Goal: Complete application form: Complete application form

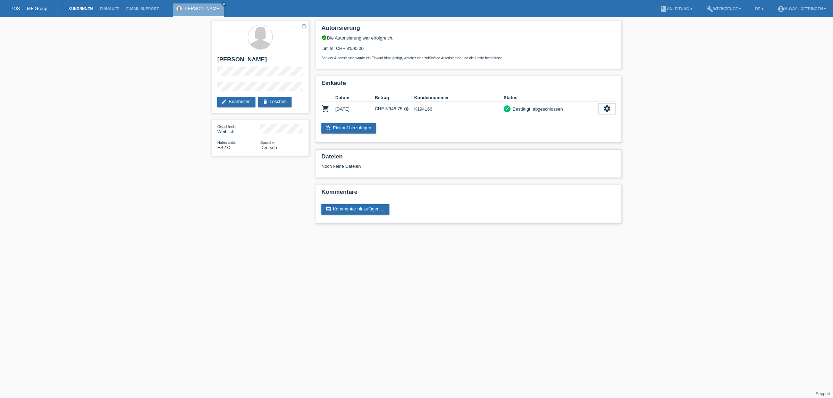
click at [74, 7] on link "Kund*innen" at bounding box center [80, 9] width 31 height 4
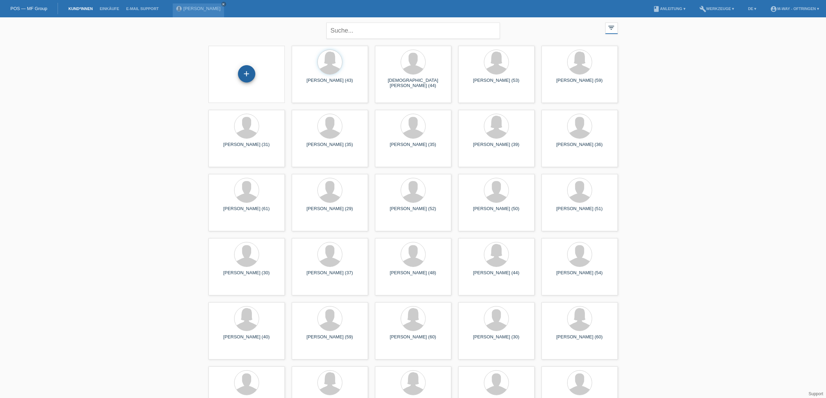
click at [247, 71] on div "+" at bounding box center [246, 73] width 17 height 17
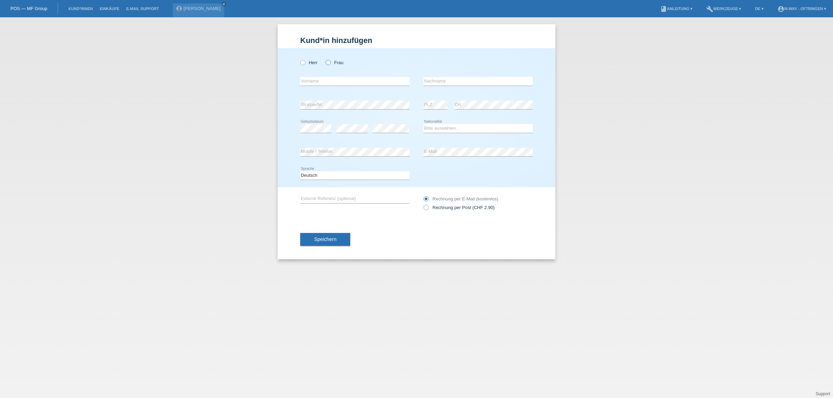
click at [331, 63] on label "Frau" at bounding box center [335, 62] width 18 height 5
click at [330, 63] on input "Frau" at bounding box center [328, 62] width 5 height 5
radio input "true"
click at [331, 81] on input "text" at bounding box center [354, 81] width 109 height 9
type input "[PERSON_NAME]"
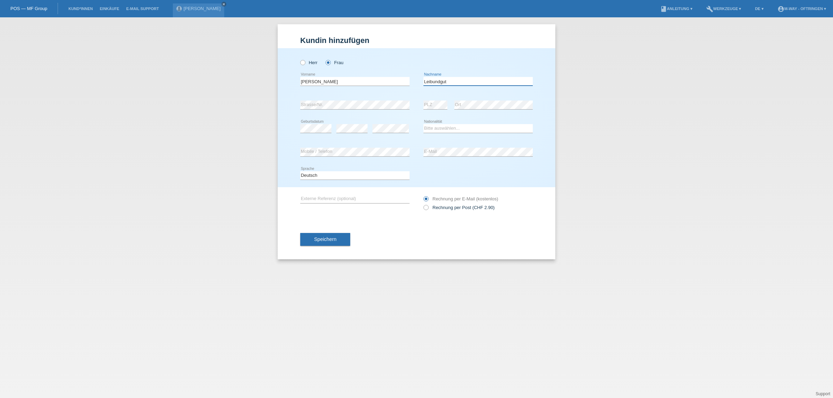
type input "Leibundgut"
click at [463, 129] on select "Bitte auswählen... [GEOGRAPHIC_DATA] [GEOGRAPHIC_DATA] [GEOGRAPHIC_DATA] [GEOGR…" at bounding box center [477, 128] width 109 height 8
select select "CH"
click at [423, 124] on select "Bitte auswählen... [GEOGRAPHIC_DATA] [GEOGRAPHIC_DATA] [GEOGRAPHIC_DATA] [GEOGR…" at bounding box center [477, 128] width 109 height 8
click at [333, 240] on span "Speichern" at bounding box center [325, 240] width 22 height 6
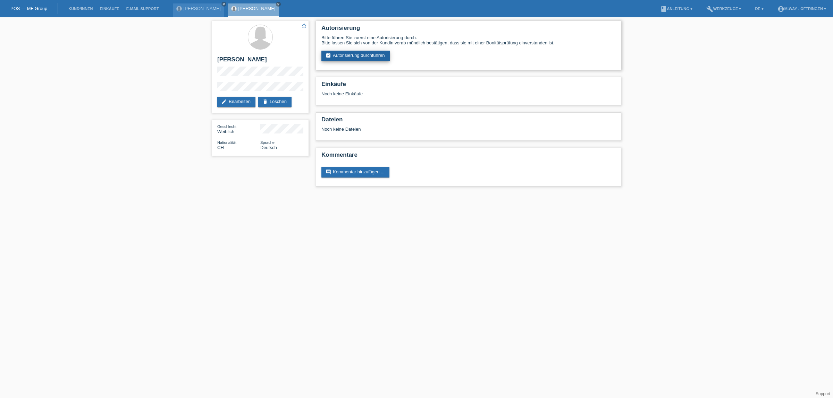
click at [364, 56] on link "assignment_turned_in Autorisierung durchführen" at bounding box center [355, 56] width 68 height 10
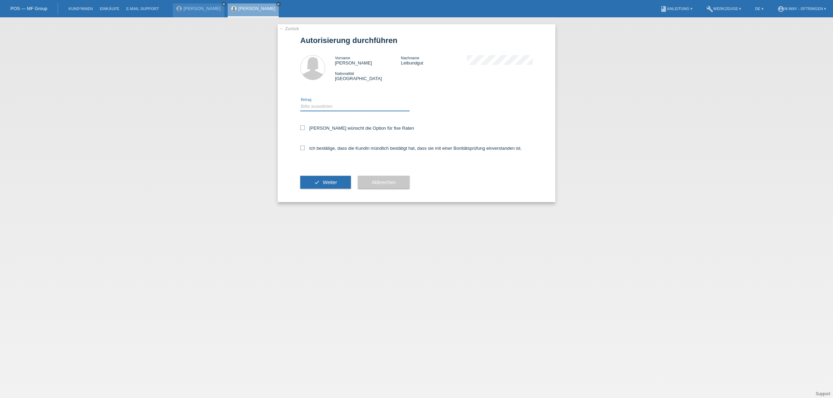
click at [337, 108] on select "Bitte auswählen CHF 1.00 - CHF 499.00 CHF 500.00 - CHF 1'999.00 CHF 2'000.00 - …" at bounding box center [354, 106] width 109 height 8
select select "3"
click at [300, 102] on select "Bitte auswählen CHF 1.00 - CHF 499.00 CHF 500.00 - CHF 1'999.00 CHF 2'000.00 - …" at bounding box center [354, 106] width 109 height 8
click at [326, 131] on div "[PERSON_NAME] wünscht die Option für fixe Raten" at bounding box center [416, 129] width 233 height 20
click at [325, 128] on label "[PERSON_NAME] wünscht die Option für fixe Raten" at bounding box center [357, 128] width 114 height 5
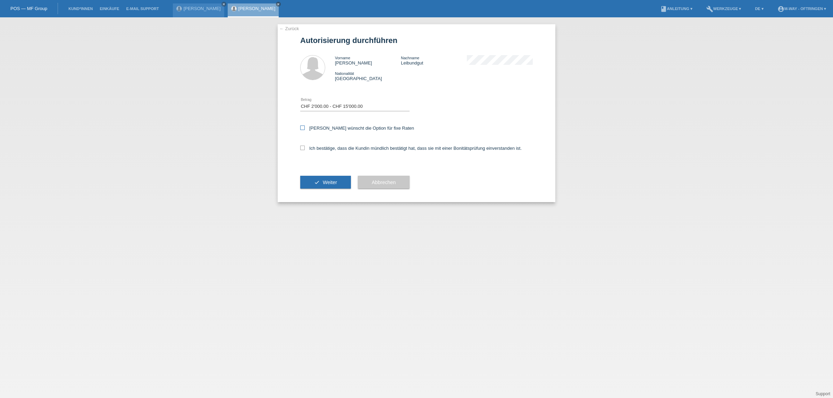
click at [305, 128] on input "Kundin wünscht die Option für fixe Raten" at bounding box center [302, 128] width 5 height 5
checkbox input "true"
click at [324, 149] on label "Ich bestätige, dass die Kundin mündlich bestätigt hat, dass sie mit einer Bonit…" at bounding box center [410, 148] width 221 height 5
click at [305, 149] on input "Ich bestätige, dass die Kundin mündlich bestätigt hat, dass sie mit einer Bonit…" at bounding box center [302, 148] width 5 height 5
checkbox input "true"
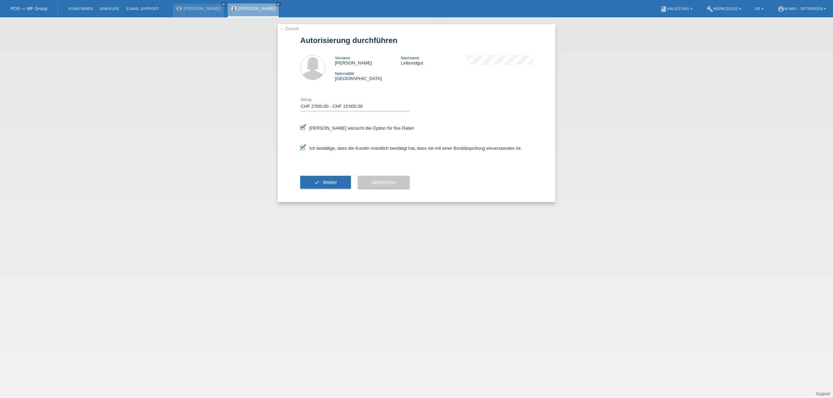
click at [330, 181] on span "Weiter" at bounding box center [330, 183] width 14 height 6
